Goal: Information Seeking & Learning: Find contact information

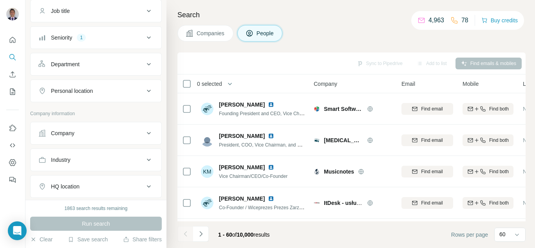
scroll to position [39, 0]
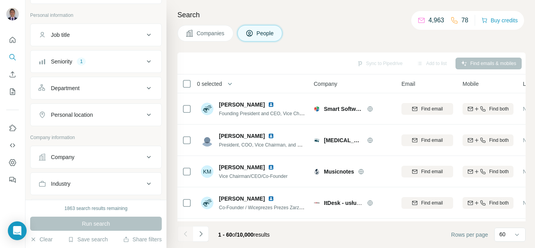
click at [83, 66] on button "Seniority 1" at bounding box center [96, 61] width 131 height 19
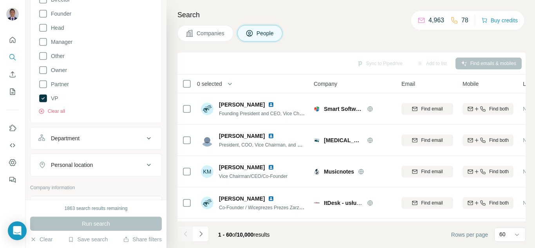
scroll to position [157, 0]
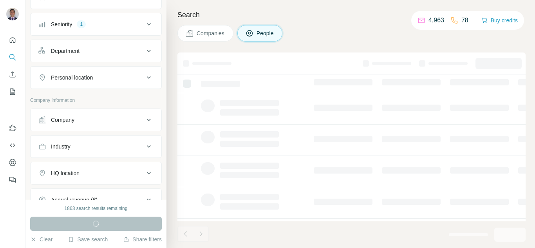
scroll to position [78, 0]
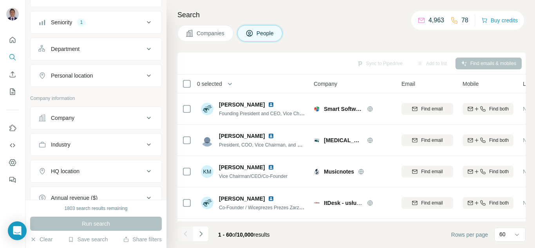
click at [108, 123] on button "Company" at bounding box center [96, 118] width 131 height 19
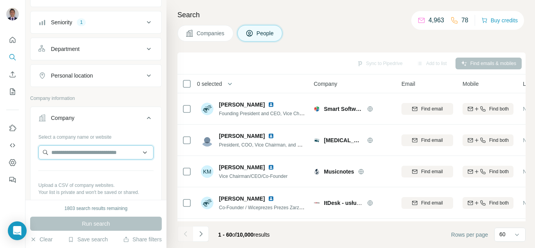
click at [70, 153] on input "text" at bounding box center [95, 152] width 115 height 14
paste input "**********"
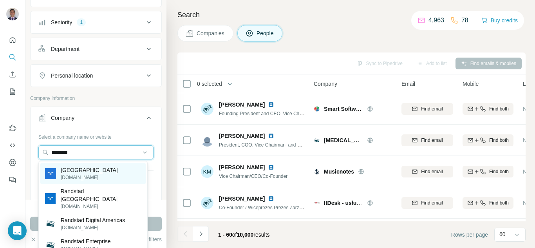
type input "********"
click at [69, 175] on p "[DOMAIN_NAME]" at bounding box center [89, 177] width 57 height 7
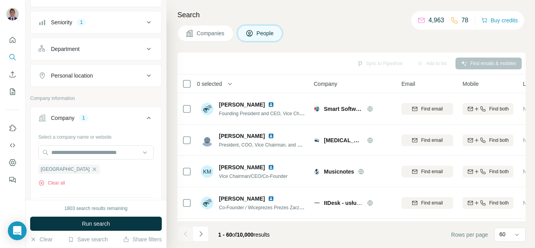
click at [144, 19] on icon at bounding box center [148, 22] width 9 height 9
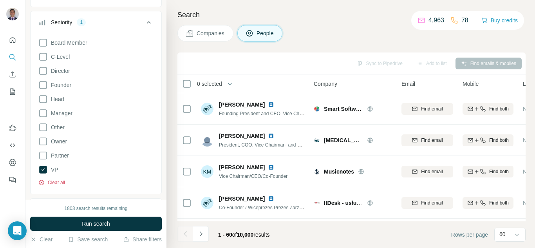
click at [50, 184] on button "Clear all" at bounding box center [51, 182] width 27 height 7
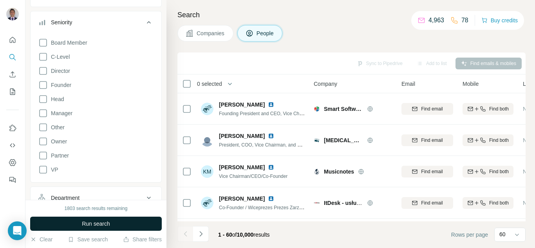
click at [91, 226] on span "Run search" at bounding box center [96, 224] width 28 height 8
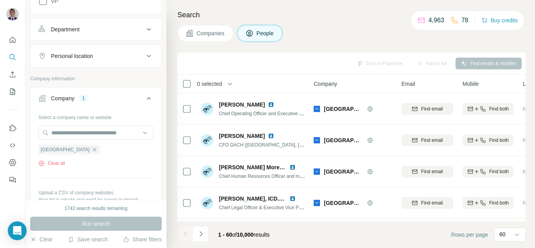
scroll to position [274, 0]
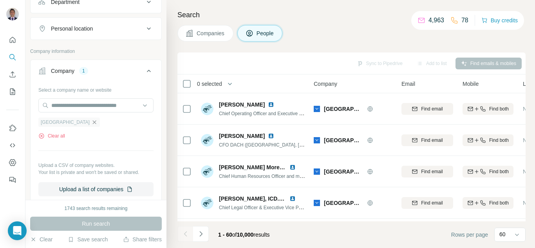
click at [91, 122] on icon "button" at bounding box center [94, 122] width 6 height 6
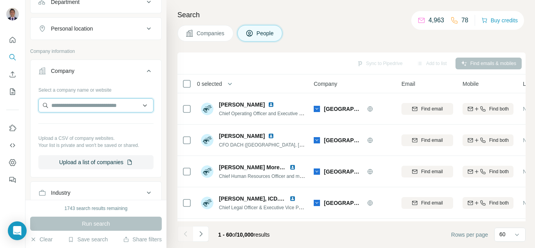
click at [68, 108] on input "text" at bounding box center [95, 105] width 115 height 14
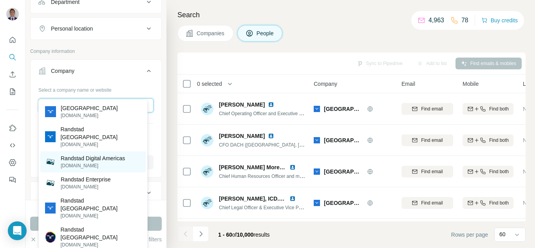
scroll to position [314, 0]
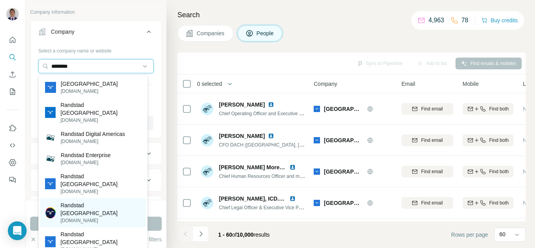
type input "********"
click at [76, 201] on p "Randstad [GEOGRAPHIC_DATA]" at bounding box center [100, 209] width 81 height 16
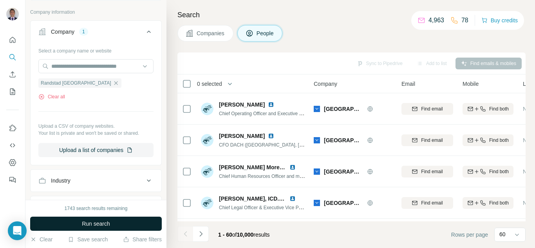
click at [78, 227] on button "Run search" at bounding box center [96, 224] width 132 height 14
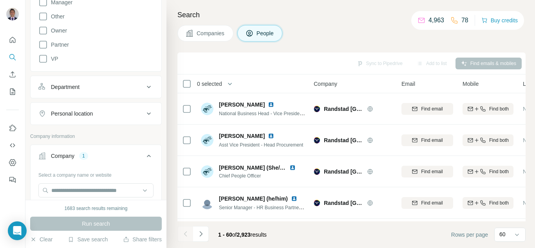
scroll to position [157, 0]
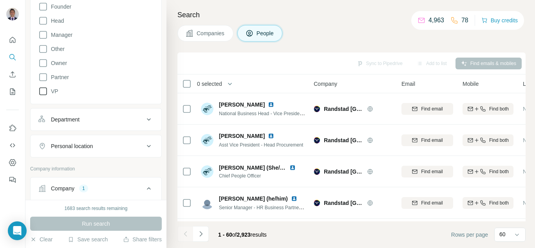
click at [44, 89] on icon at bounding box center [42, 91] width 9 height 9
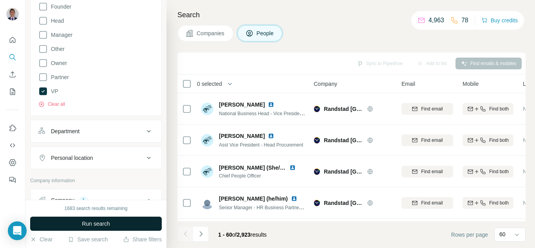
click at [94, 229] on button "Run search" at bounding box center [96, 224] width 132 height 14
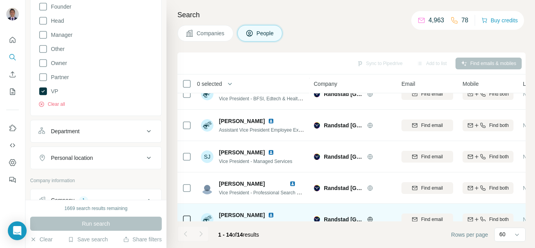
scroll to position [315, 0]
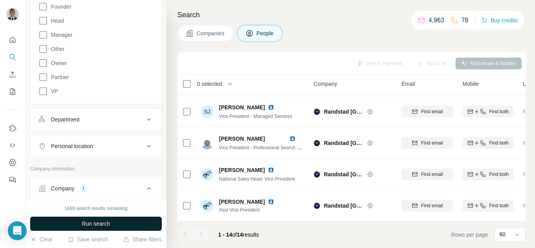
click at [111, 225] on button "Run search" at bounding box center [96, 224] width 132 height 14
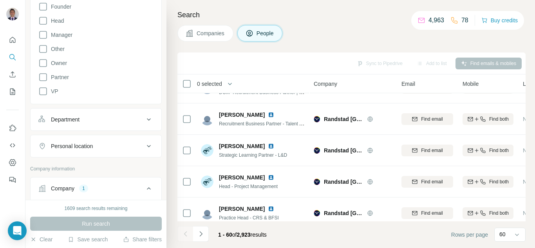
scroll to position [1757, 0]
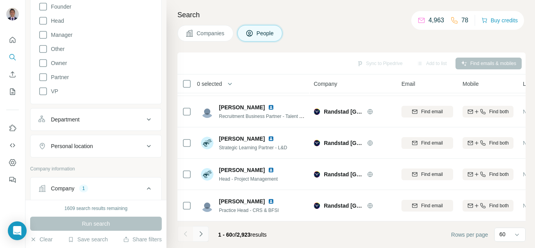
click at [202, 234] on icon "Navigate to next page" at bounding box center [200, 233] width 3 height 5
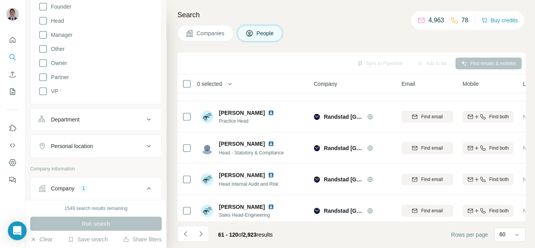
scroll to position [784, 0]
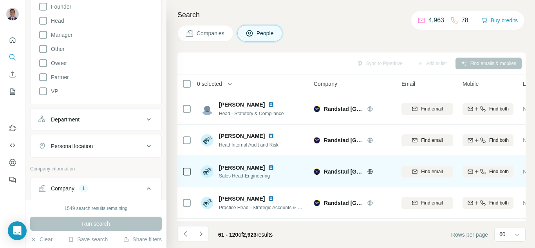
click at [268, 168] on img at bounding box center [271, 168] width 6 height 6
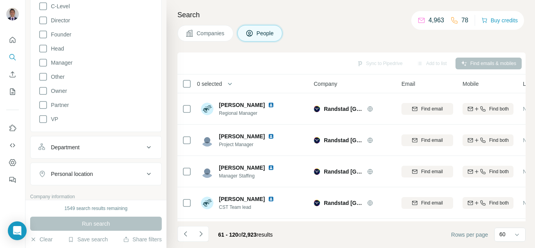
scroll to position [196, 0]
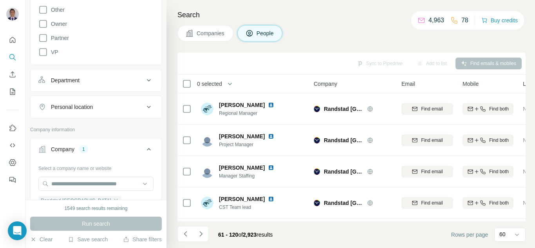
click at [97, 83] on div "Department" at bounding box center [91, 80] width 106 height 8
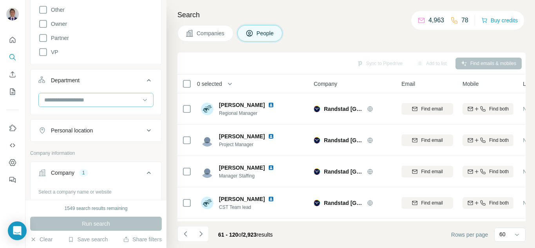
click at [81, 103] on input at bounding box center [92, 100] width 97 height 9
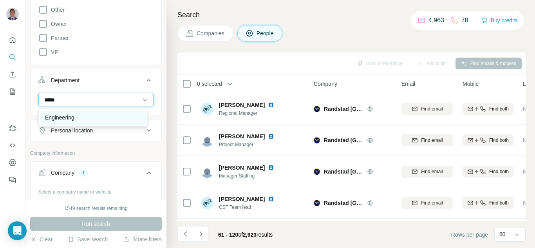
type input "*****"
click at [67, 117] on p "Engineering" at bounding box center [59, 118] width 29 height 8
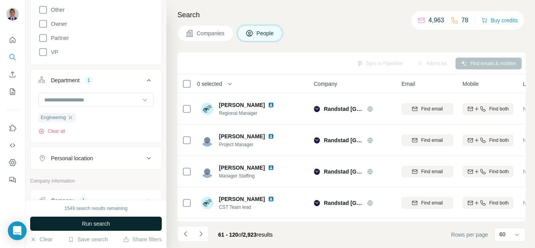
click at [91, 223] on span "Run search" at bounding box center [96, 224] width 28 height 8
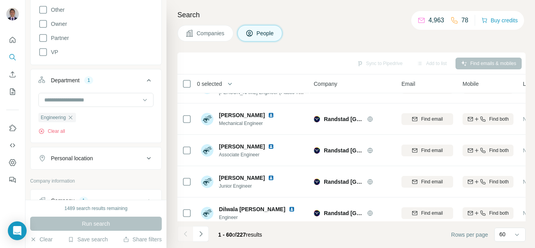
scroll to position [1757, 0]
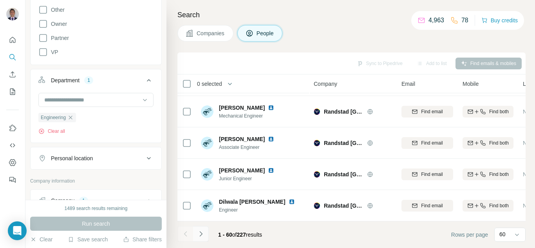
click at [205, 235] on icon "Navigate to next page" at bounding box center [201, 234] width 8 height 8
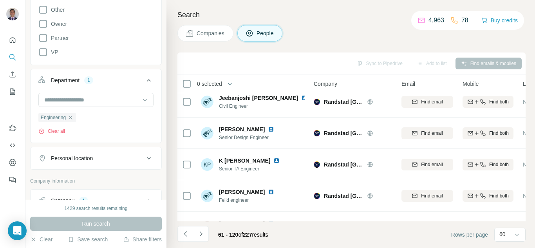
scroll to position [268, 0]
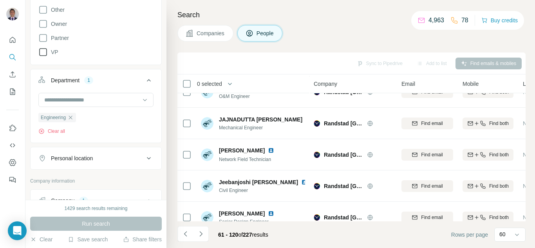
click at [45, 56] on icon at bounding box center [42, 51] width 9 height 9
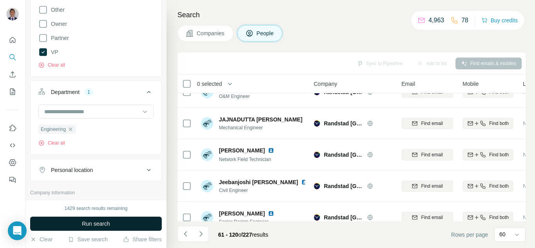
click at [82, 225] on span "Run search" at bounding box center [96, 224] width 28 height 8
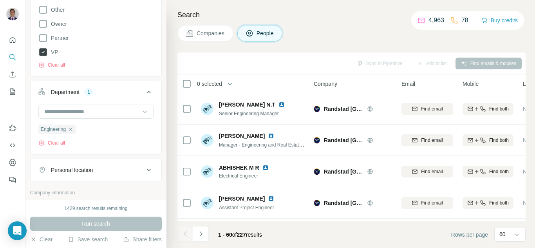
click at [43, 54] on icon at bounding box center [43, 52] width 8 height 8
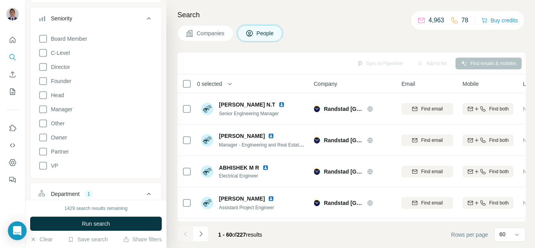
scroll to position [39, 0]
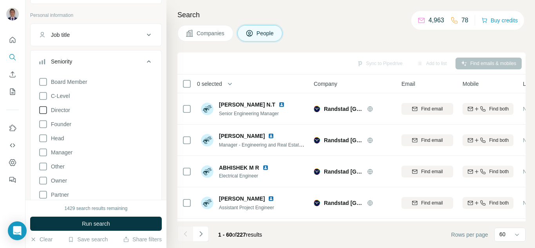
click at [46, 112] on icon at bounding box center [42, 109] width 9 height 9
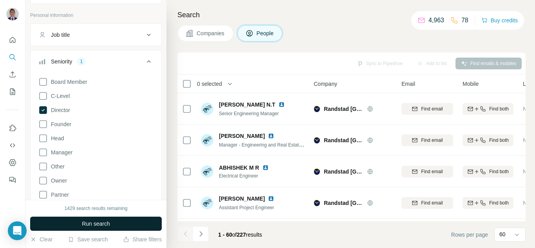
click at [90, 224] on span "Run search" at bounding box center [96, 224] width 28 height 8
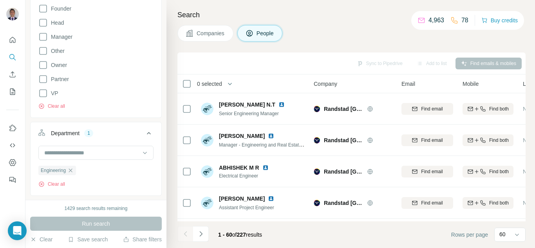
scroll to position [157, 0]
click at [69, 169] on icon "button" at bounding box center [70, 168] width 6 height 6
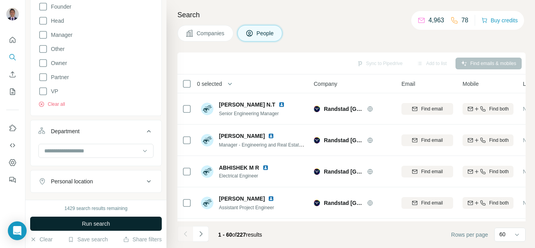
click at [91, 226] on span "Run search" at bounding box center [96, 224] width 28 height 8
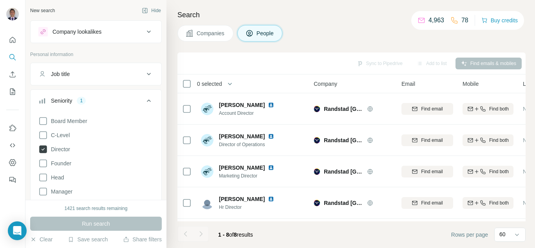
click at [42, 151] on icon at bounding box center [43, 149] width 8 height 8
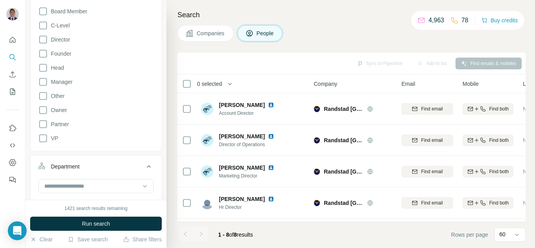
scroll to position [118, 0]
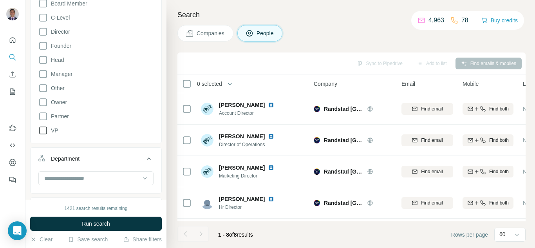
click at [43, 131] on icon at bounding box center [42, 130] width 9 height 9
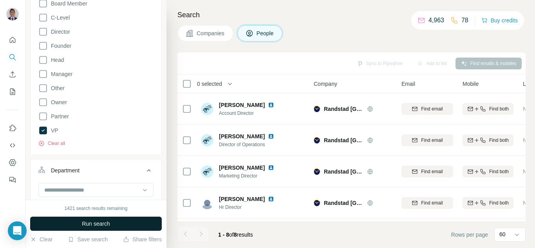
click at [104, 220] on span "Run search" at bounding box center [96, 224] width 28 height 8
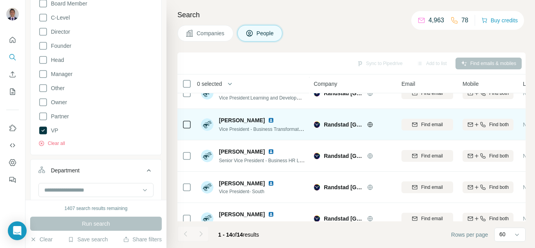
scroll to position [118, 0]
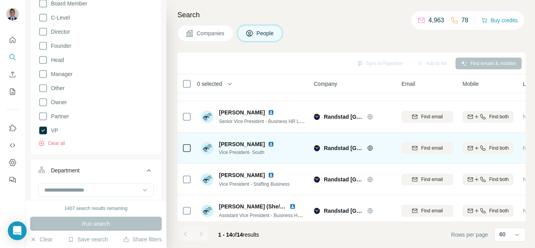
click at [268, 143] on img at bounding box center [271, 144] width 6 height 6
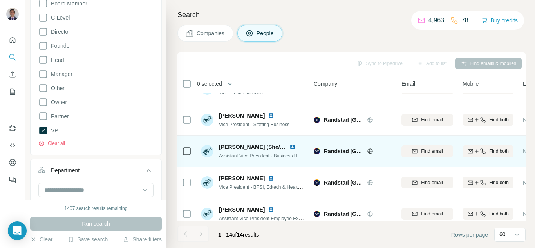
scroll to position [196, 0]
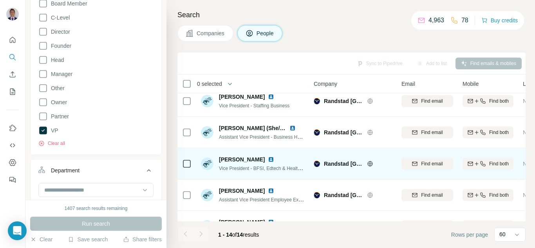
click at [271, 159] on img at bounding box center [271, 159] width 6 height 6
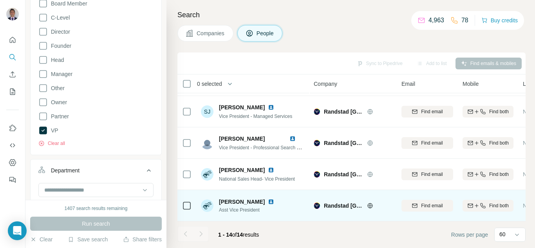
scroll to position [315, 0]
click at [268, 199] on img at bounding box center [271, 202] width 6 height 6
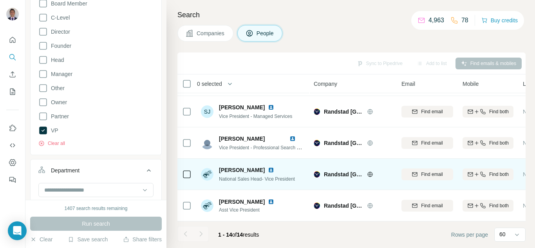
click at [268, 167] on img at bounding box center [271, 170] width 6 height 6
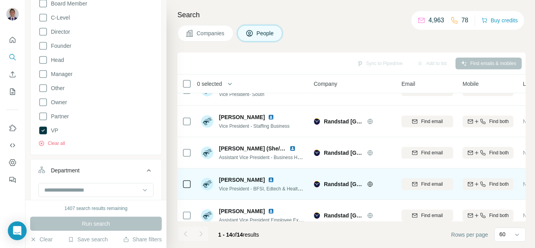
scroll to position [158, 0]
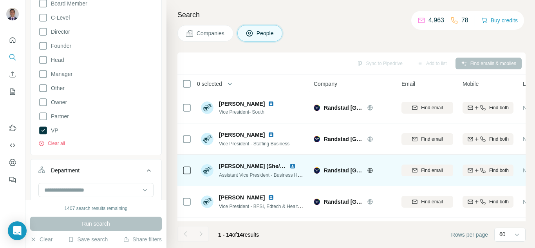
click at [292, 165] on img at bounding box center [293, 166] width 6 height 6
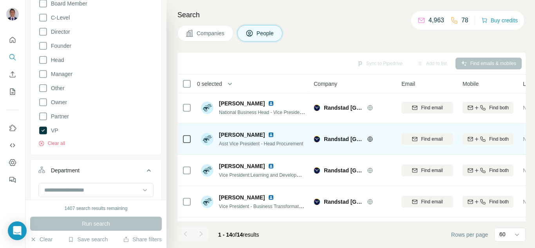
scroll to position [0, 0]
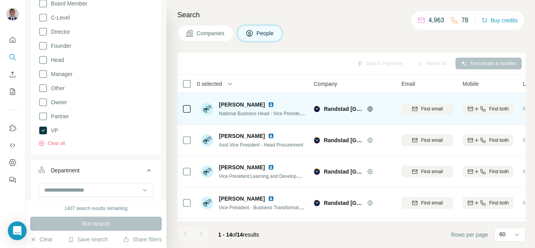
click at [268, 104] on img at bounding box center [271, 105] width 6 height 6
click at [268, 106] on img at bounding box center [271, 105] width 6 height 6
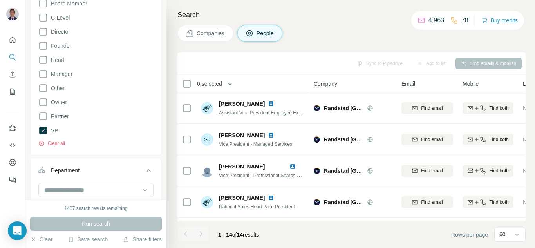
scroll to position [315, 0]
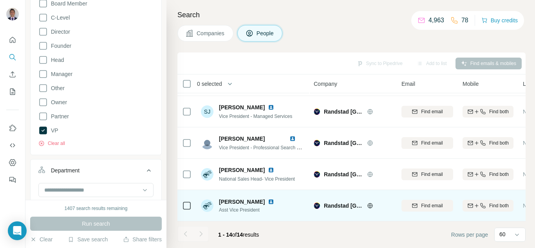
click at [268, 199] on img at bounding box center [271, 202] width 6 height 6
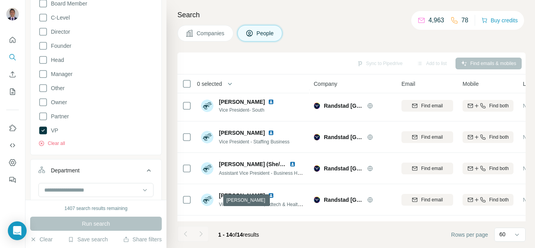
scroll to position [158, 0]
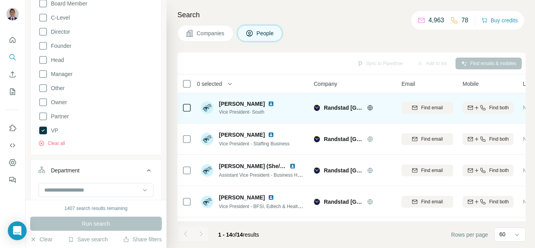
click at [268, 103] on img at bounding box center [271, 104] width 6 height 6
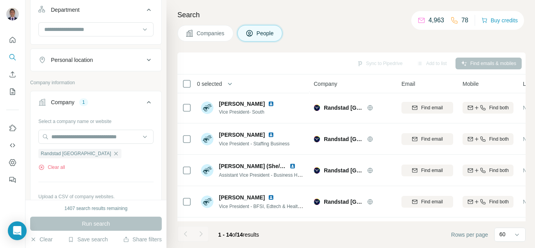
scroll to position [279, 0]
click at [114, 154] on icon "button" at bounding box center [116, 153] width 4 height 4
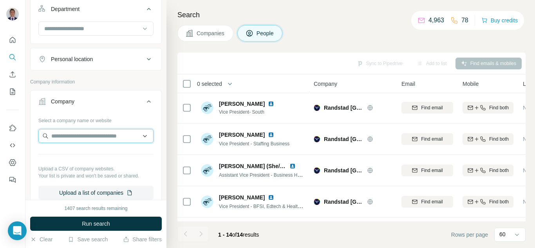
click at [67, 139] on input "text" at bounding box center [95, 136] width 115 height 14
paste input "**********"
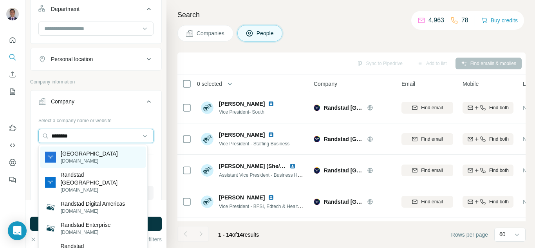
type input "********"
click at [79, 157] on p "[GEOGRAPHIC_DATA]" at bounding box center [89, 154] width 57 height 8
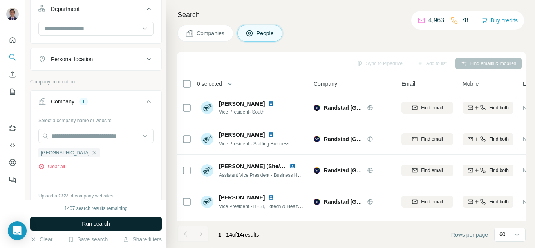
click at [89, 227] on span "Run search" at bounding box center [96, 224] width 28 height 8
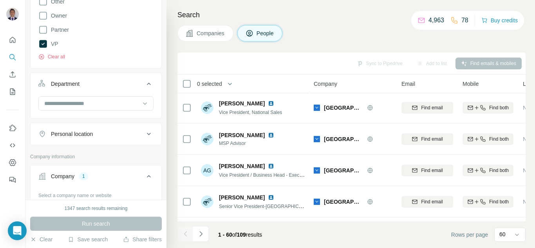
scroll to position [198, 0]
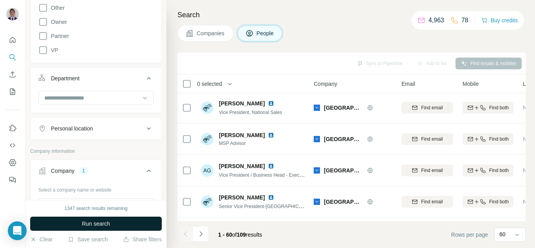
click at [113, 221] on button "Run search" at bounding box center [96, 224] width 132 height 14
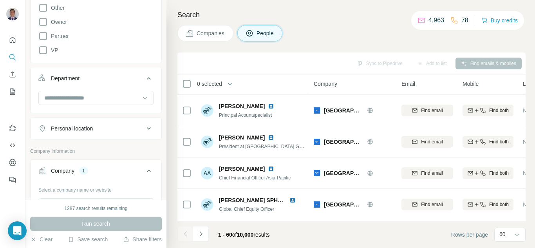
scroll to position [354, 0]
